Goal: Register for event/course

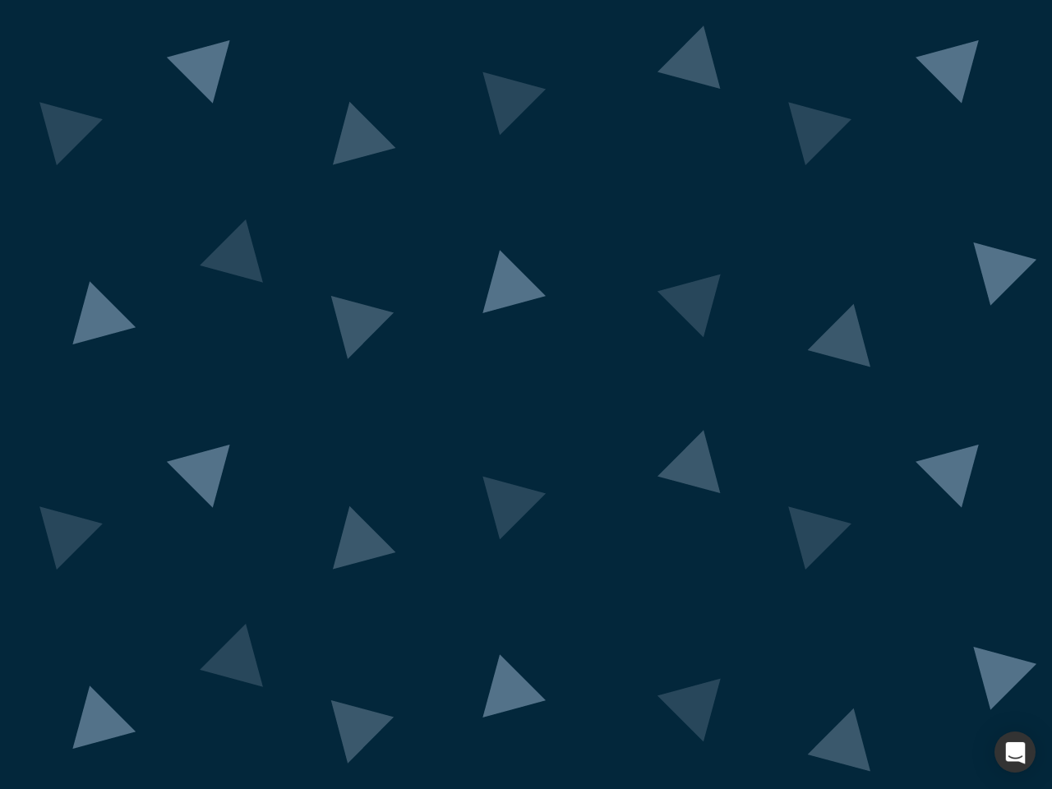
click at [1015, 752] on div "button" at bounding box center [1015, 752] width 41 height 41
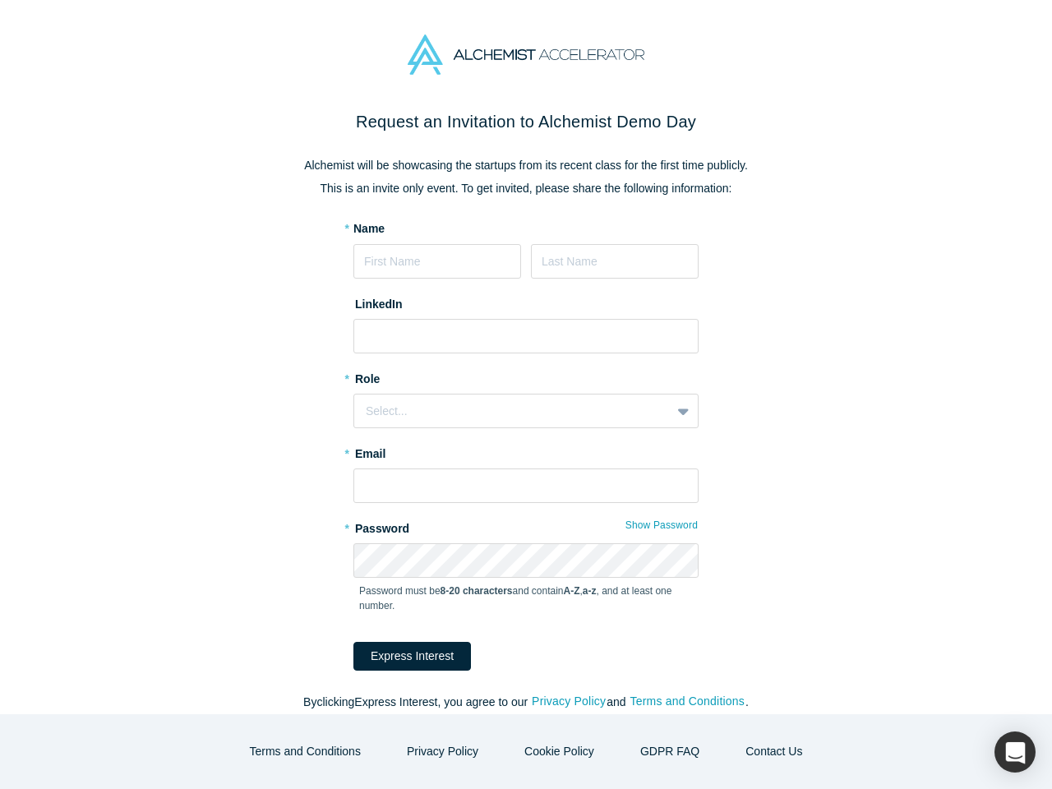
click at [657, 525] on button "Show Password" at bounding box center [662, 525] width 74 height 21
click at [401, 656] on button "Express Interest" at bounding box center [413, 656] width 118 height 29
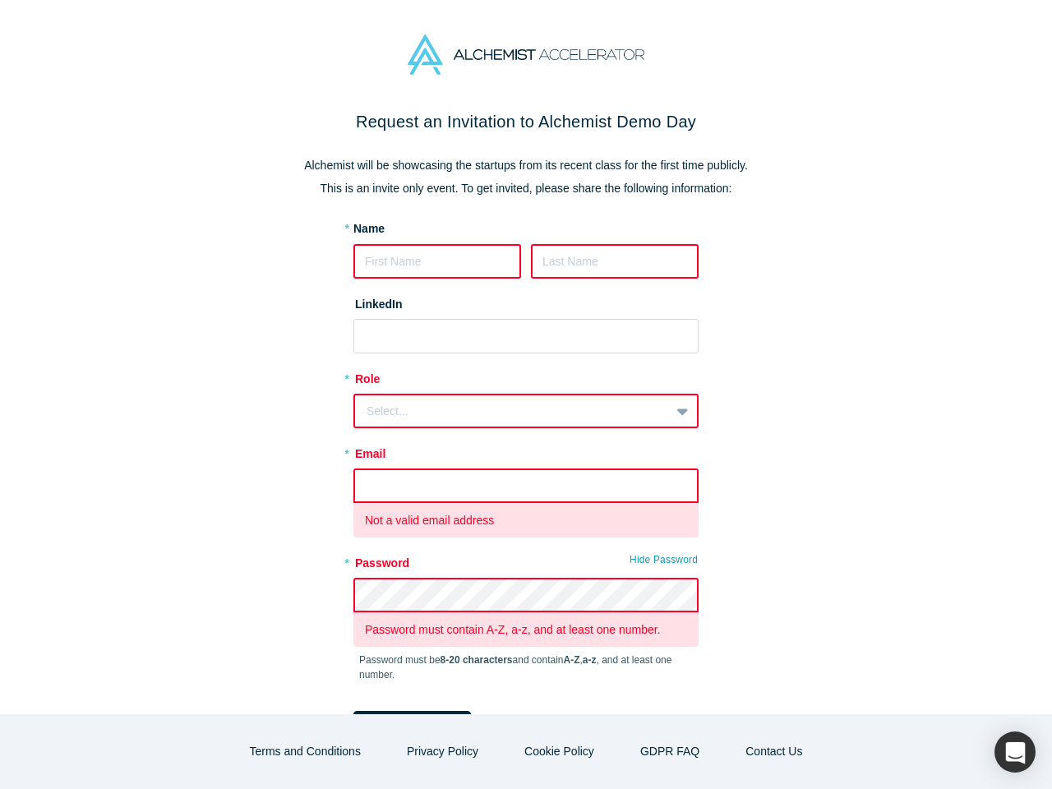
click at [562, 702] on form "* Name LinkedIn * Role Select... * Email Not a valid email address * Password H…" at bounding box center [526, 480] width 345 height 520
click at [682, 702] on form "* Name LinkedIn * Role Select... * Email Not a valid email address * Password H…" at bounding box center [526, 480] width 345 height 520
click at [318, 751] on button "Terms and Conditions" at bounding box center [306, 751] width 146 height 29
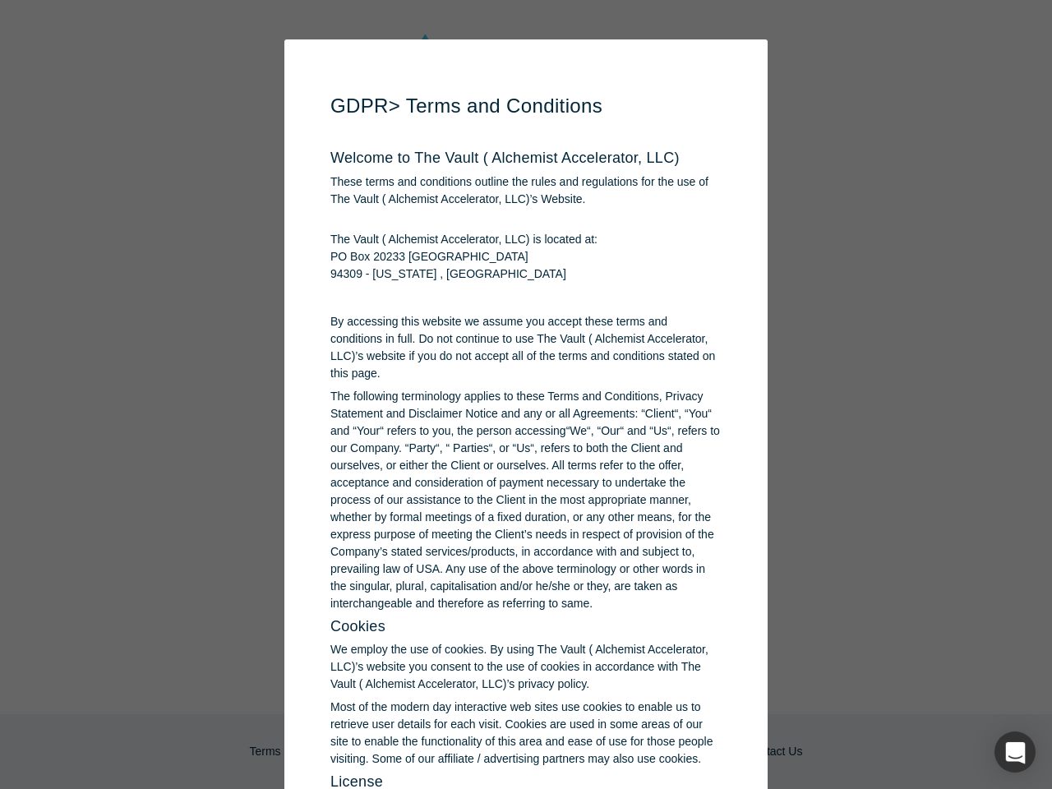
click at [448, 751] on p "Most of the modern day interactive web sites use cookies to enable us to retrie…" at bounding box center [526, 733] width 391 height 69
click at [557, 751] on p "Most of the modern day interactive web sites use cookies to enable us to retrie…" at bounding box center [526, 733] width 391 height 69
click at [1015, 752] on div "button" at bounding box center [1015, 752] width 41 height 41
